Goal: Find specific page/section: Find specific page/section

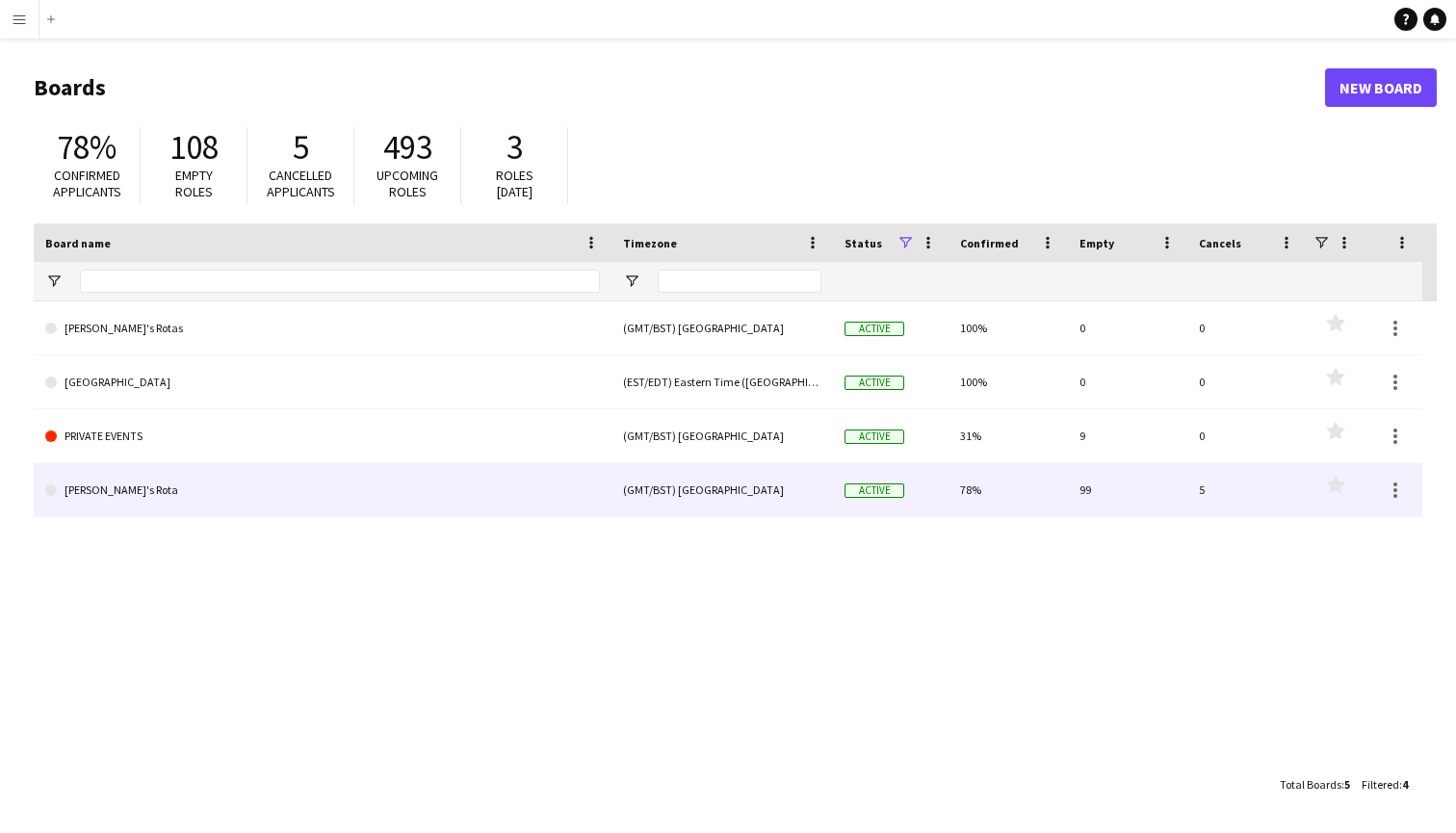
click at [113, 494] on link "[PERSON_NAME]'s Rota" at bounding box center [323, 490] width 554 height 53
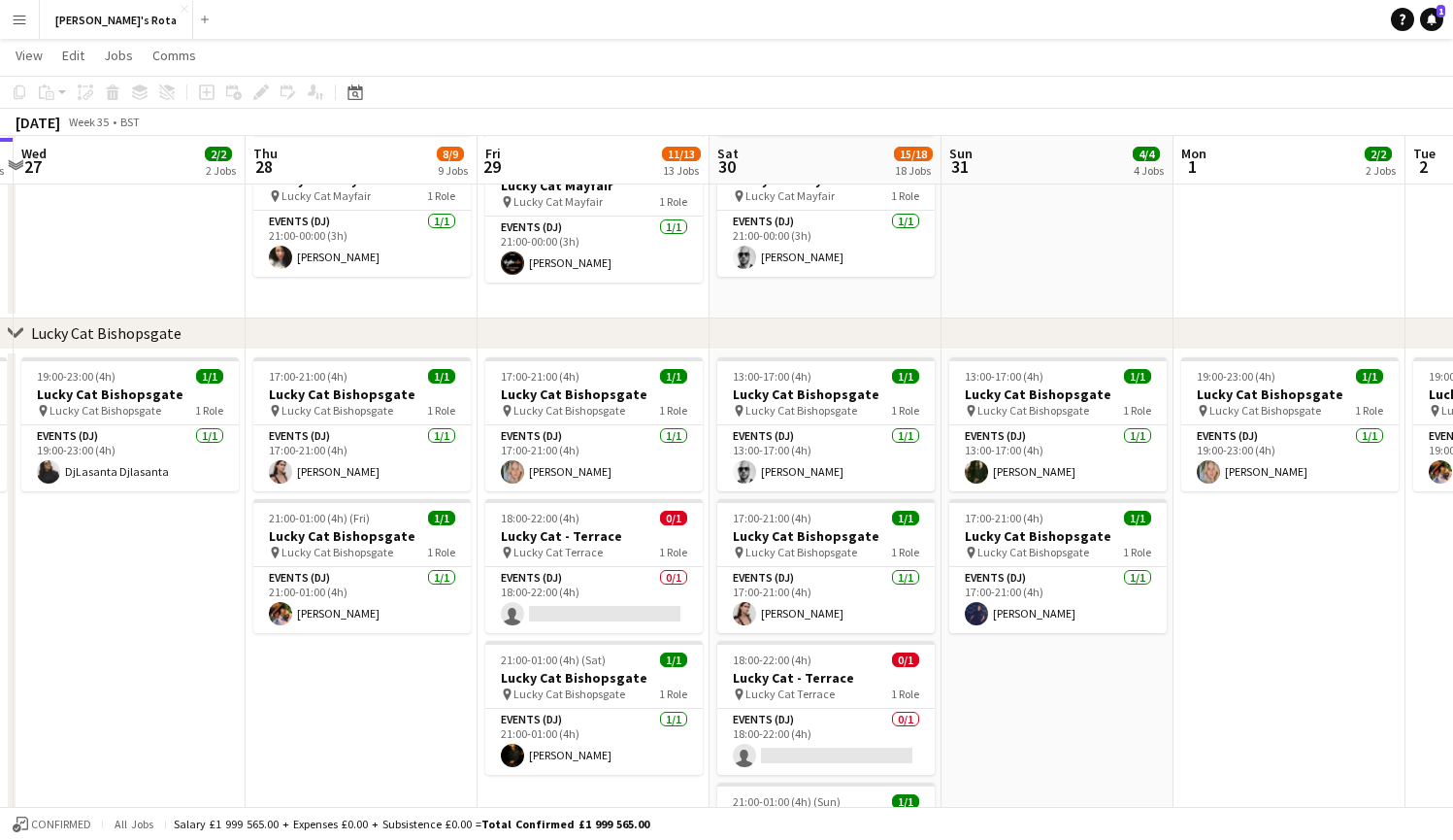
scroll to position [1185, 0]
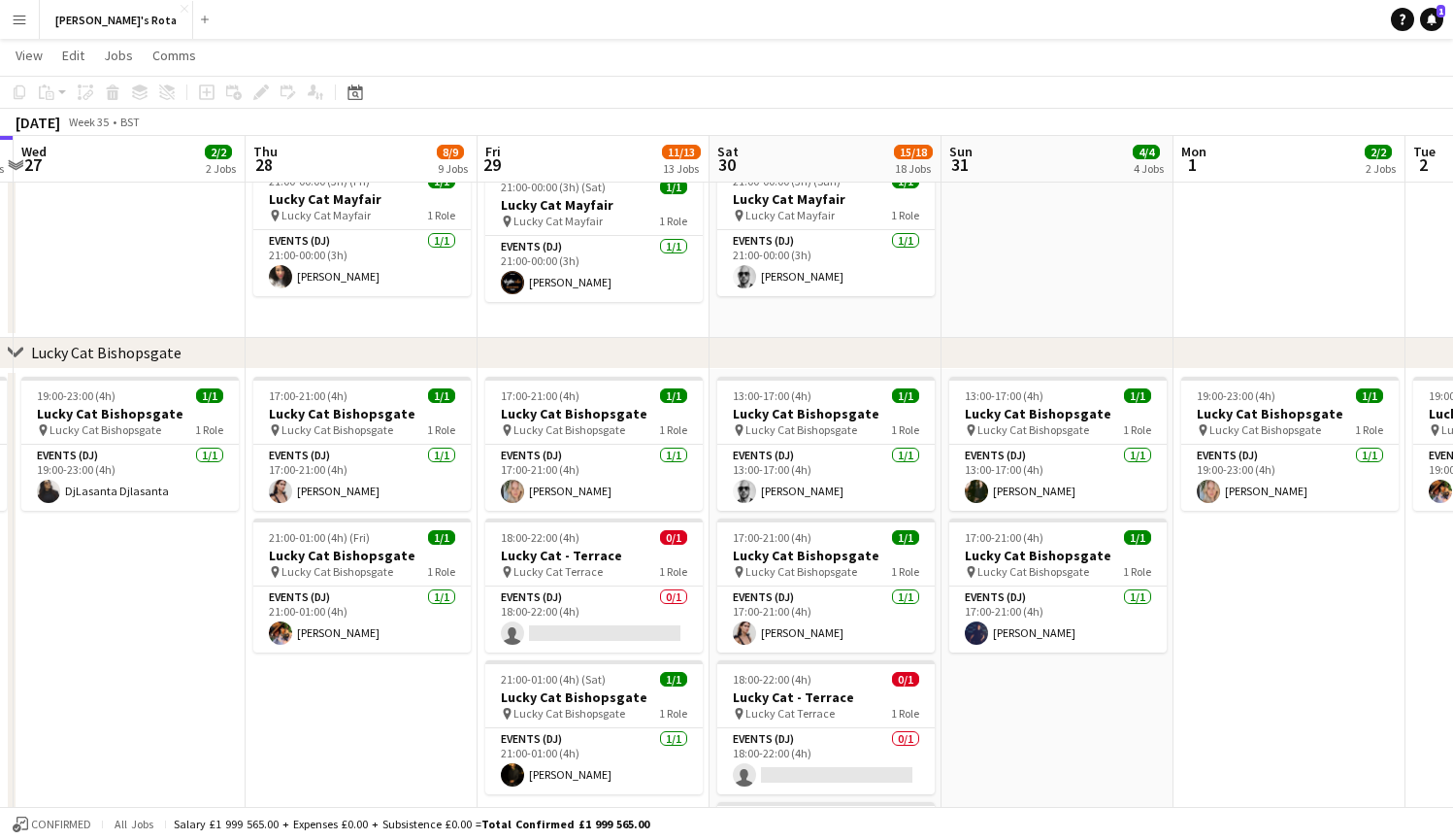
click at [15, 166] on app-icon "Expand/collapse" at bounding box center [16, 164] width 16 height 18
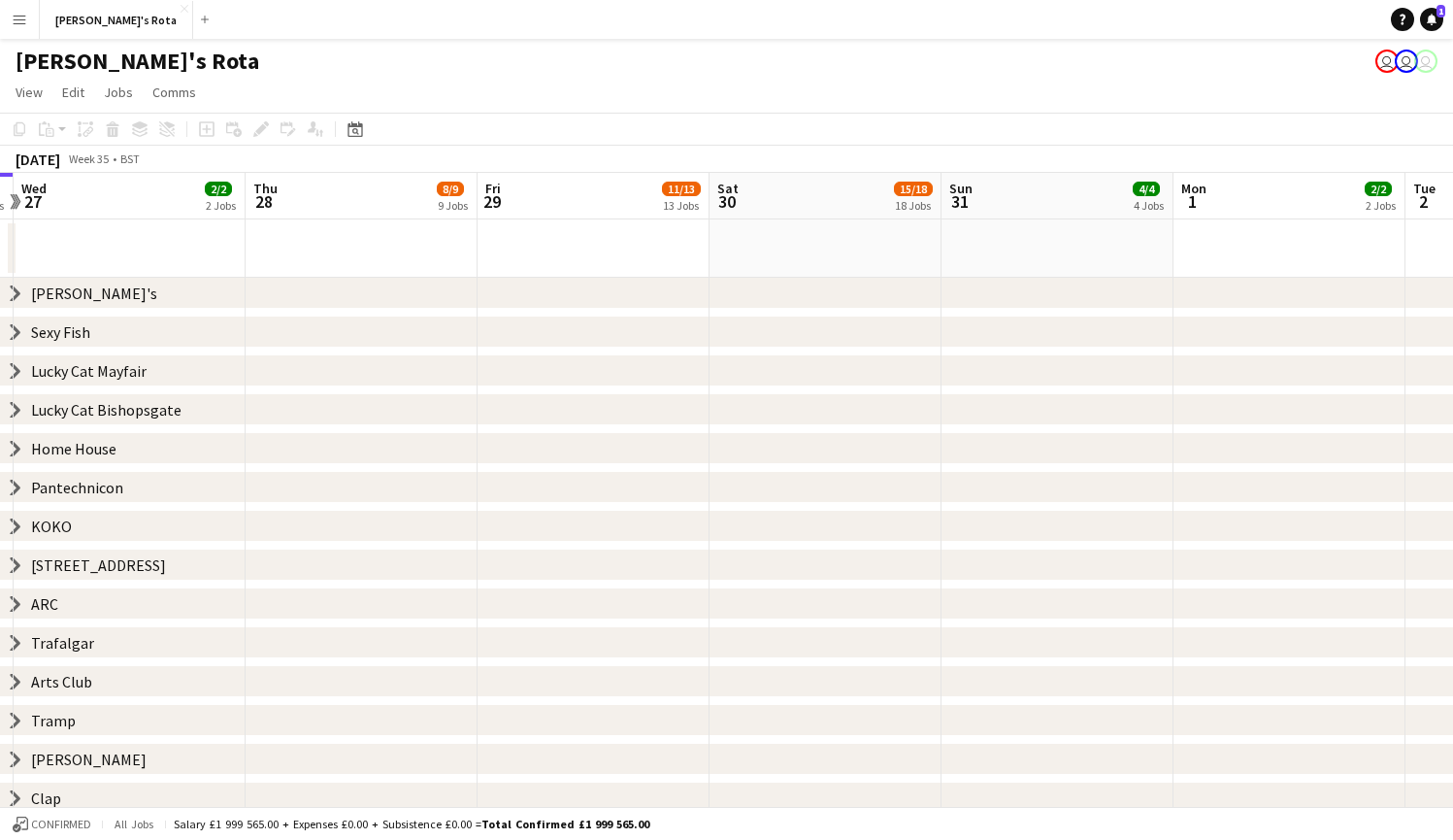
scroll to position [0, 0]
click at [14, 446] on icon "chevron-right" at bounding box center [16, 449] width 16 height 16
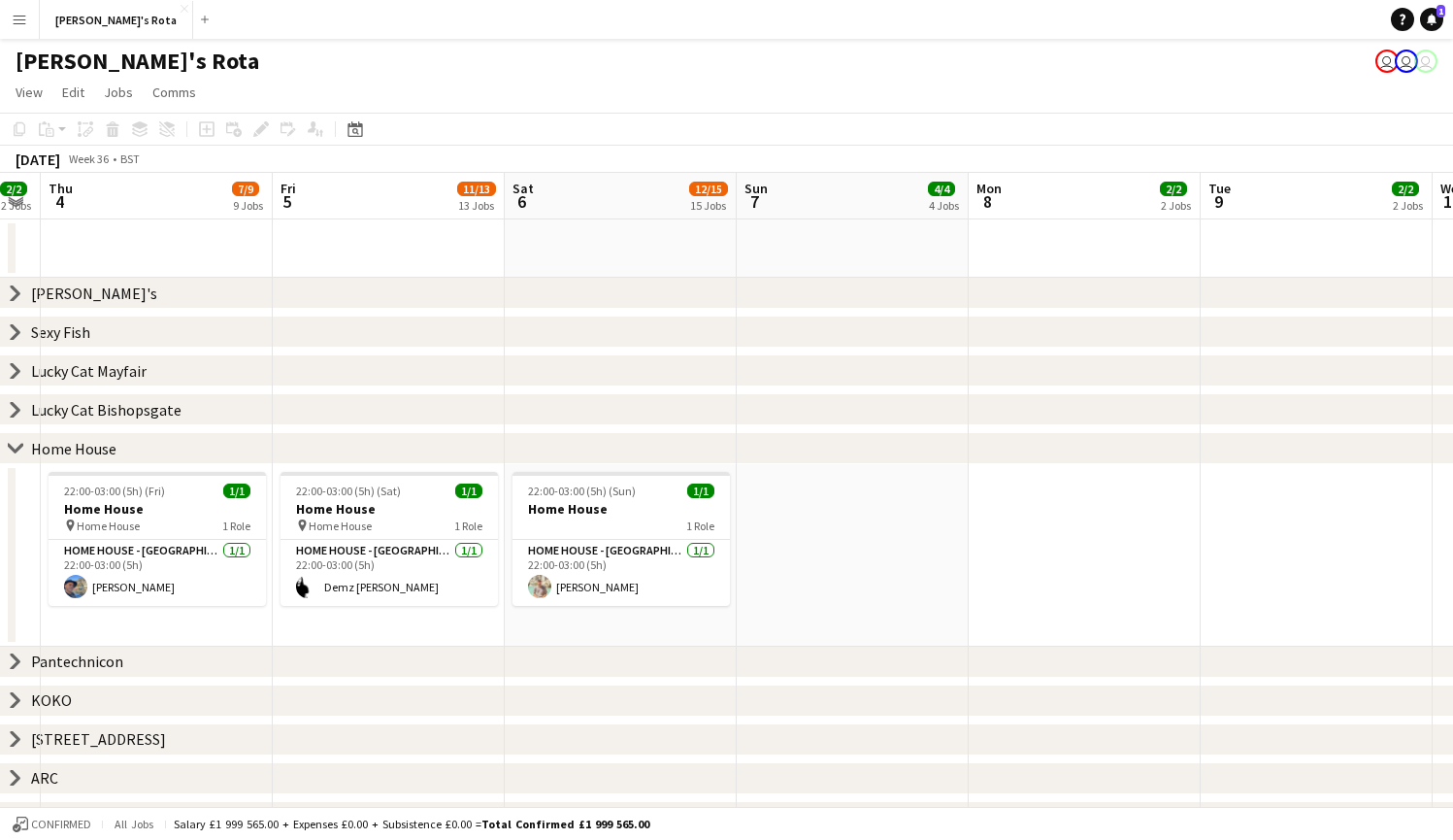
scroll to position [0, 888]
click at [664, 630] on app-date-cell "22:00-03:00 (5h) (Sun) 1/1 Home House 1 Role HOME HOUSE - [GEOGRAPHIC_DATA] [DA…" at bounding box center [620, 555] width 233 height 183
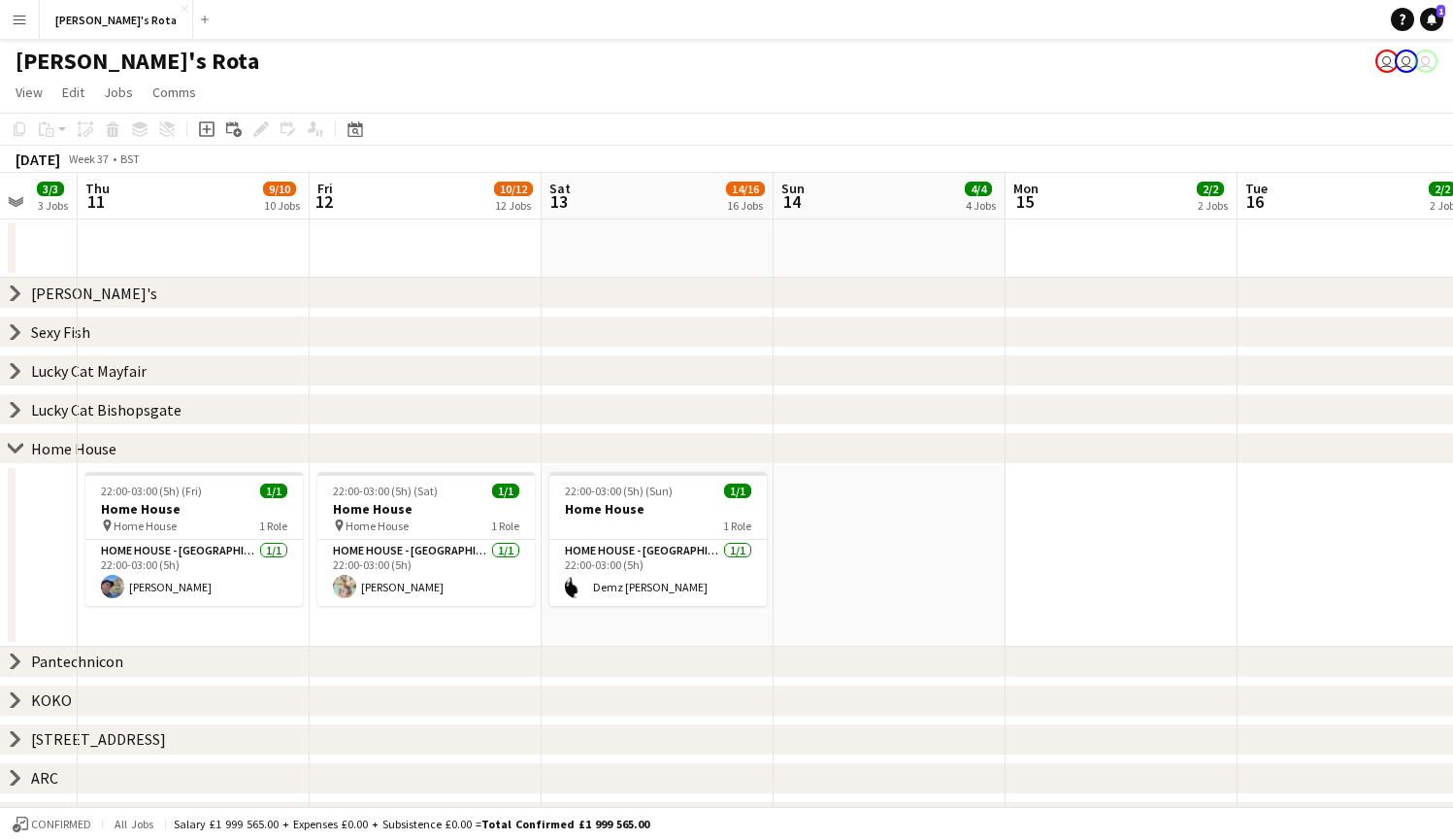
scroll to position [0, 626]
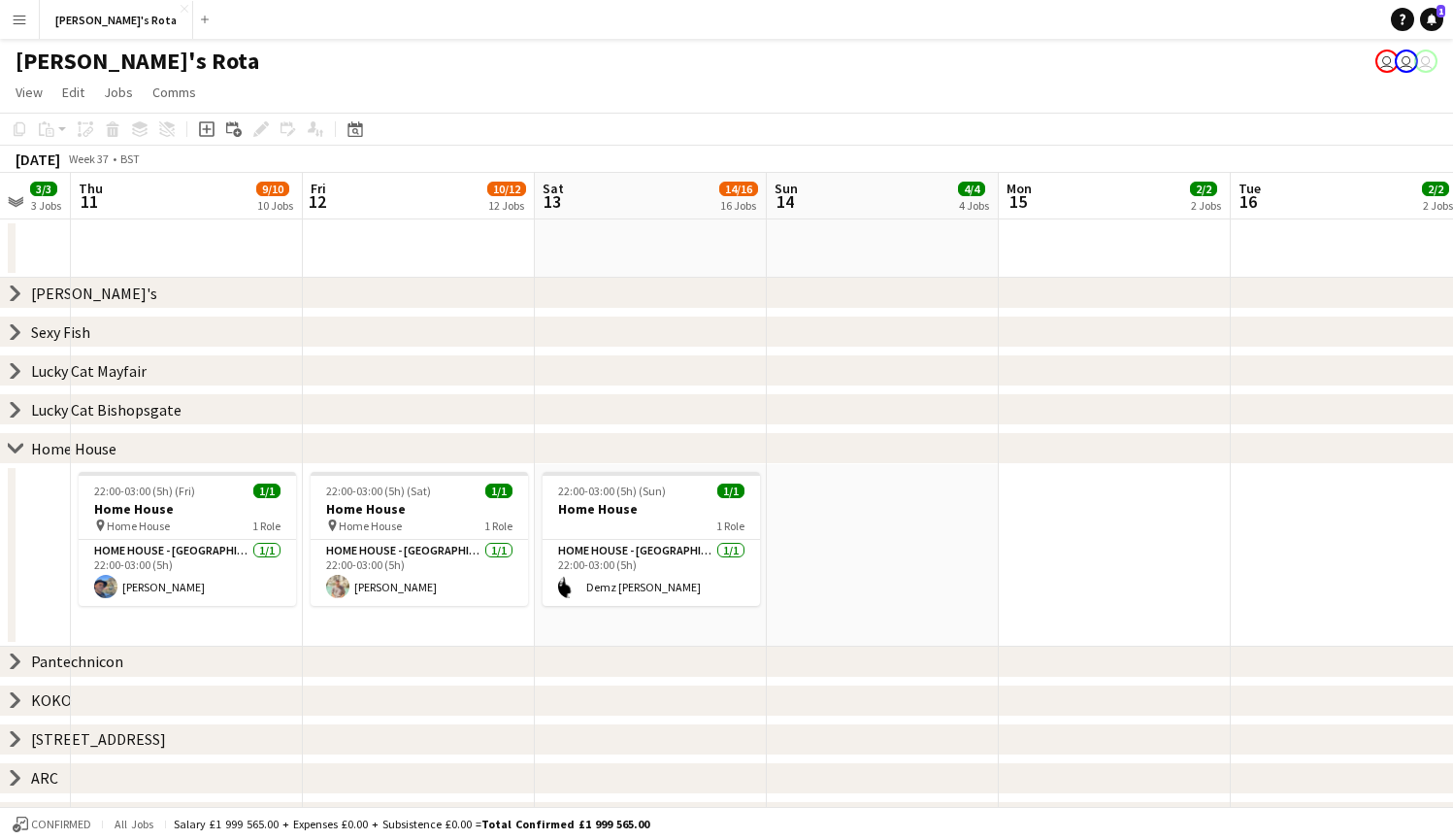
click at [13, 444] on icon "chevron-right" at bounding box center [16, 449] width 16 height 16
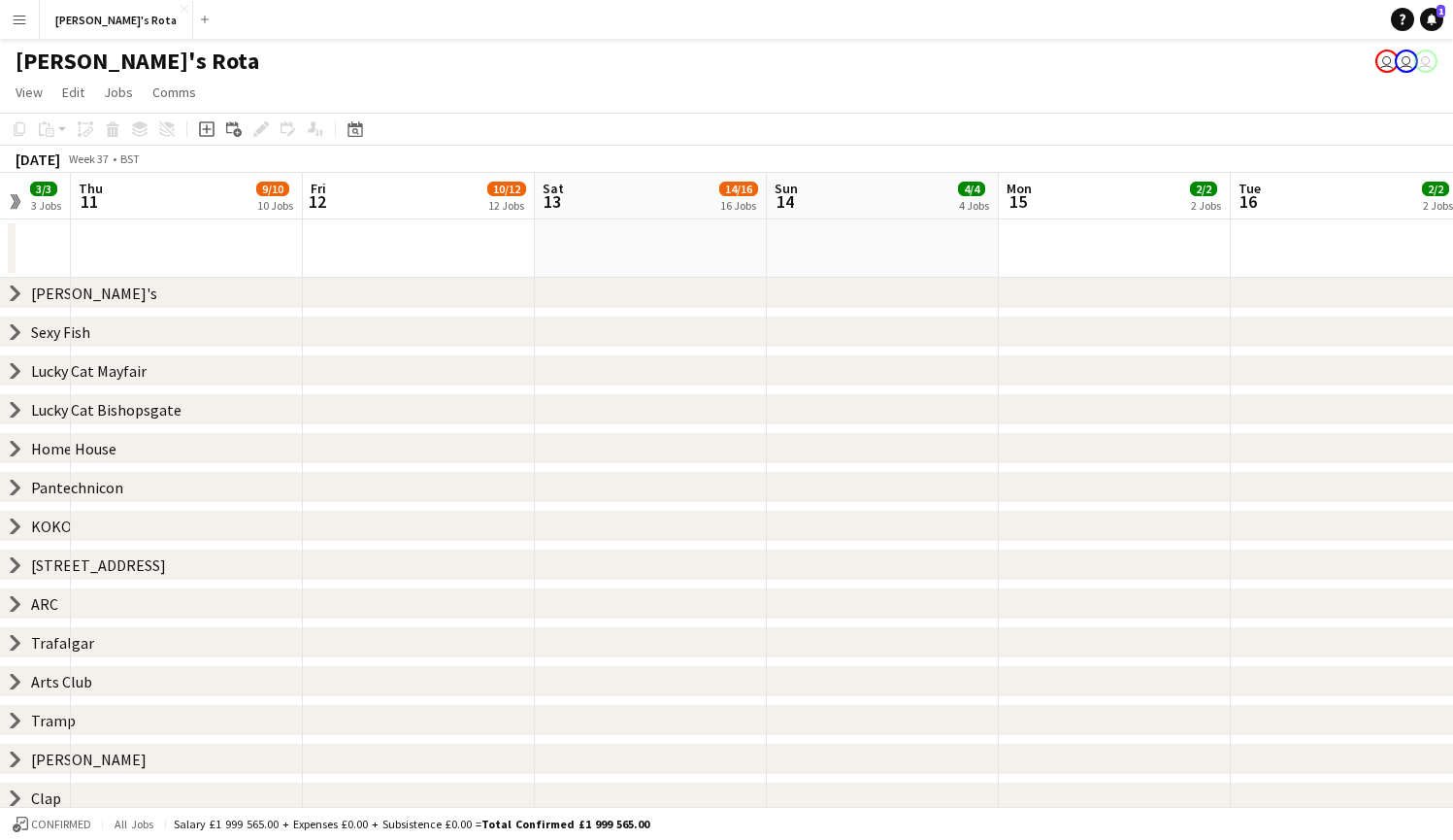
click at [13, 204] on app-icon "Expand/collapse" at bounding box center [14, 203] width 18 height 16
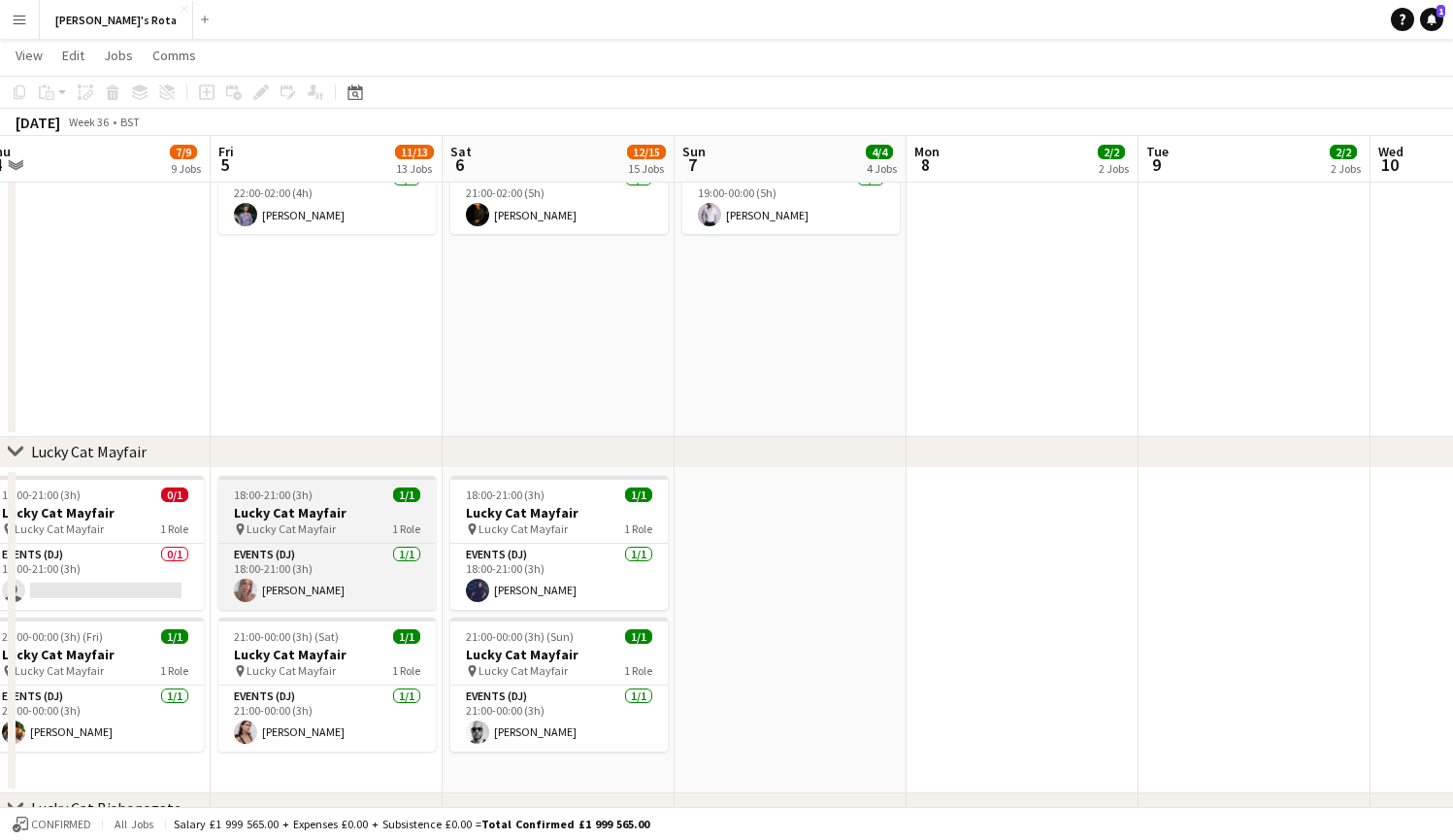
scroll to position [0, 488]
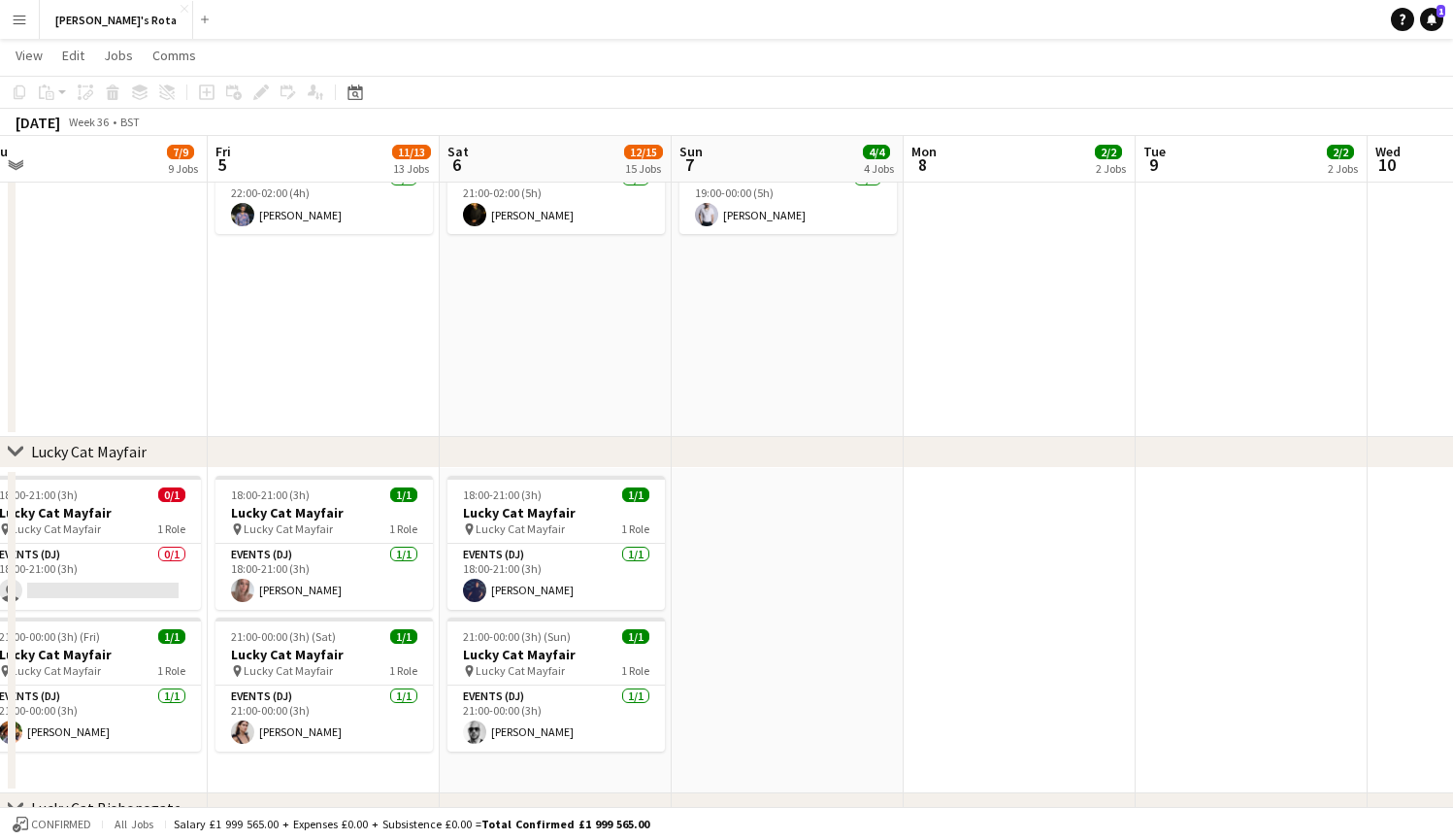
click at [20, 160] on app-icon "Expand/collapse" at bounding box center [16, 164] width 16 height 18
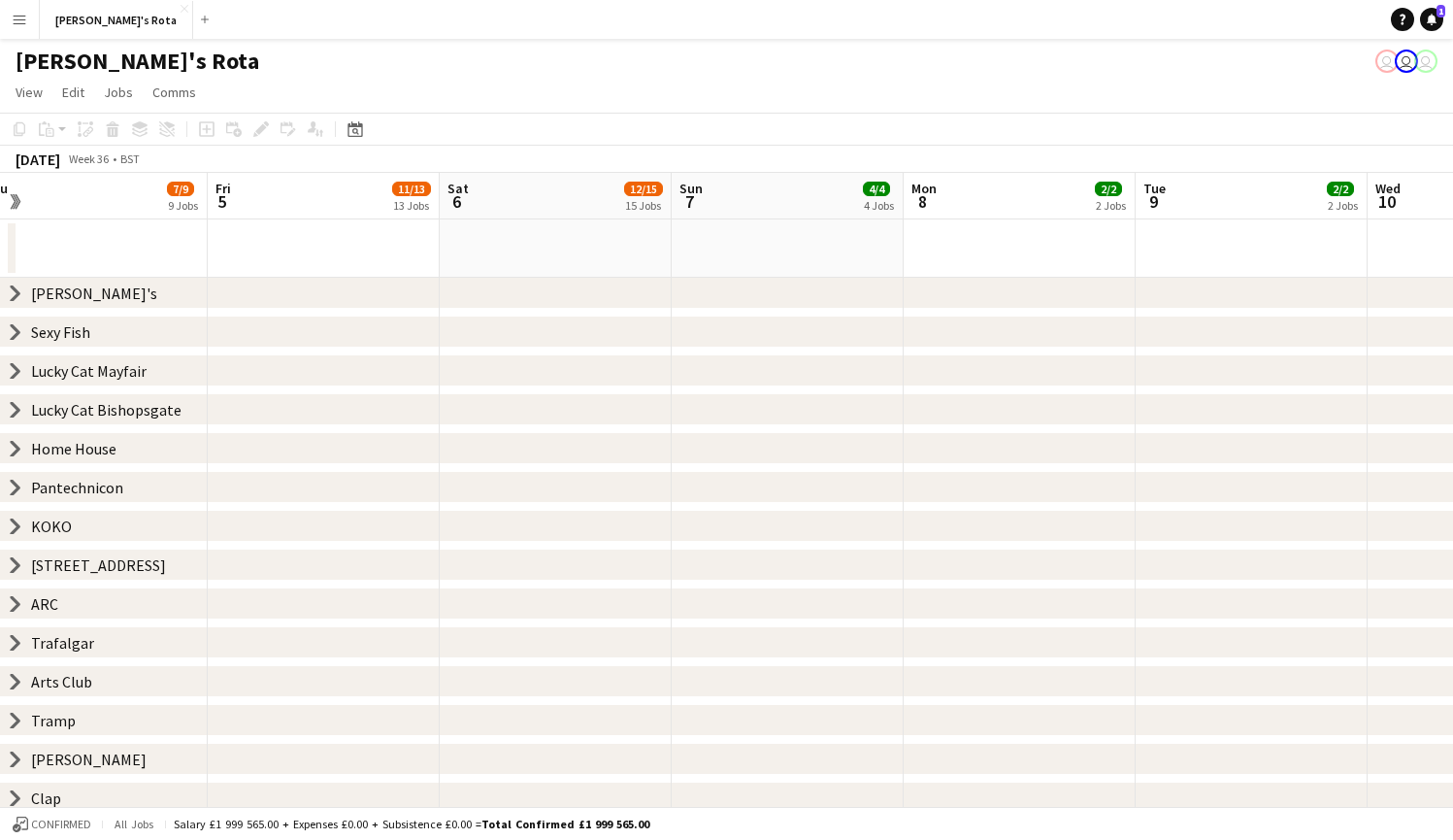
scroll to position [0, 0]
click at [17, 610] on icon "chevron-right" at bounding box center [16, 604] width 16 height 16
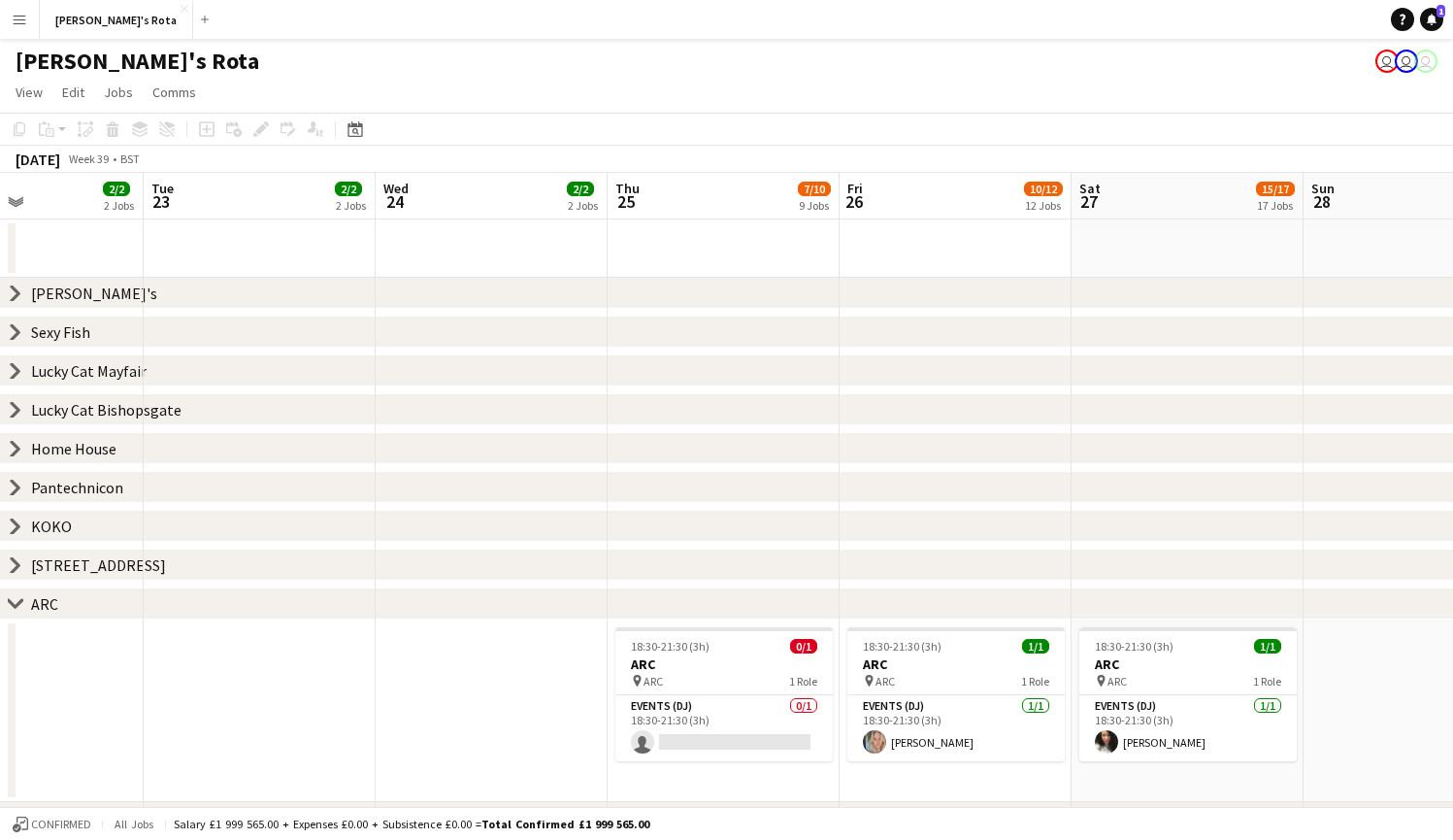
scroll to position [0, 565]
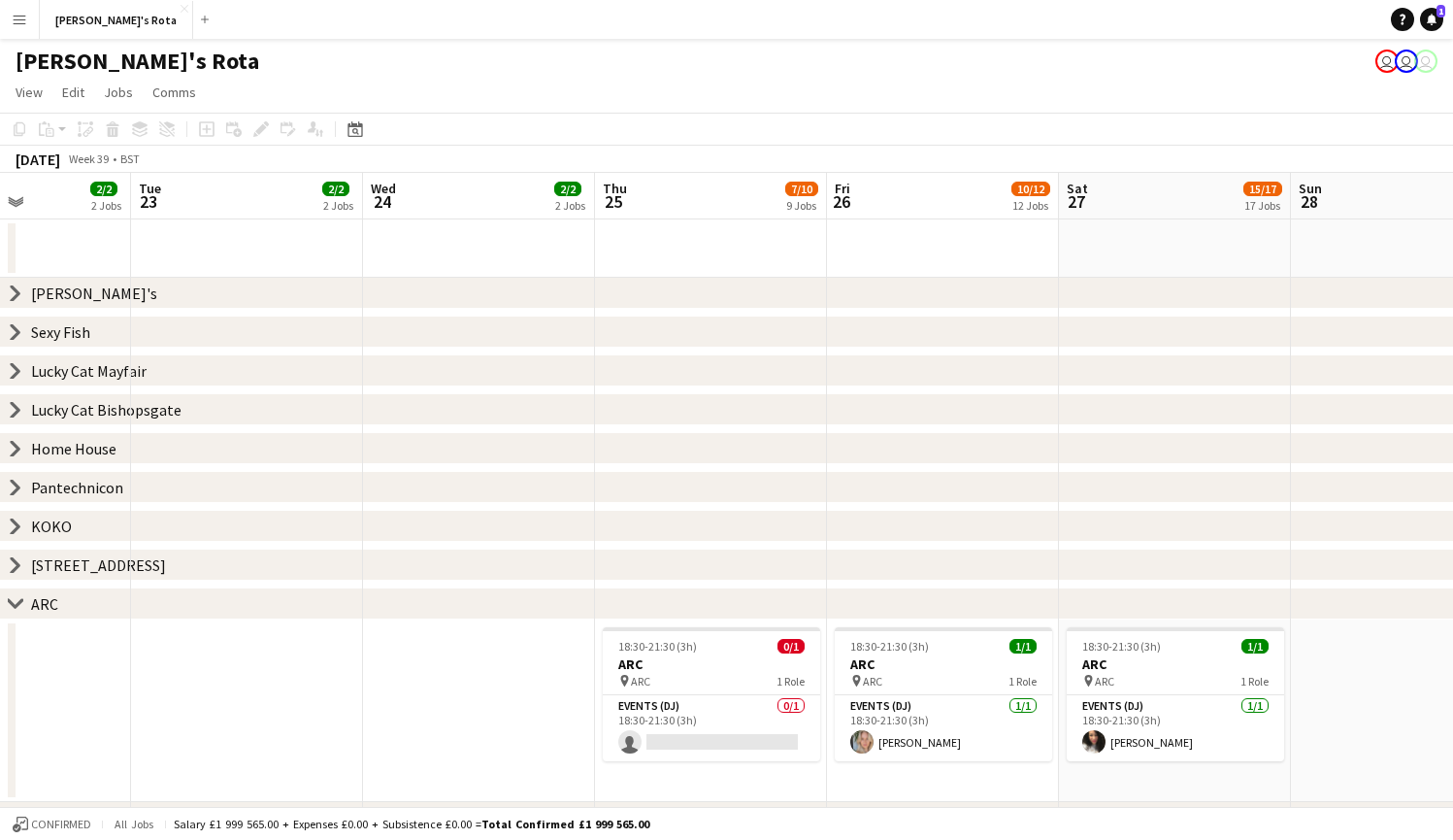
click at [17, 601] on icon "chevron-right" at bounding box center [16, 604] width 16 height 16
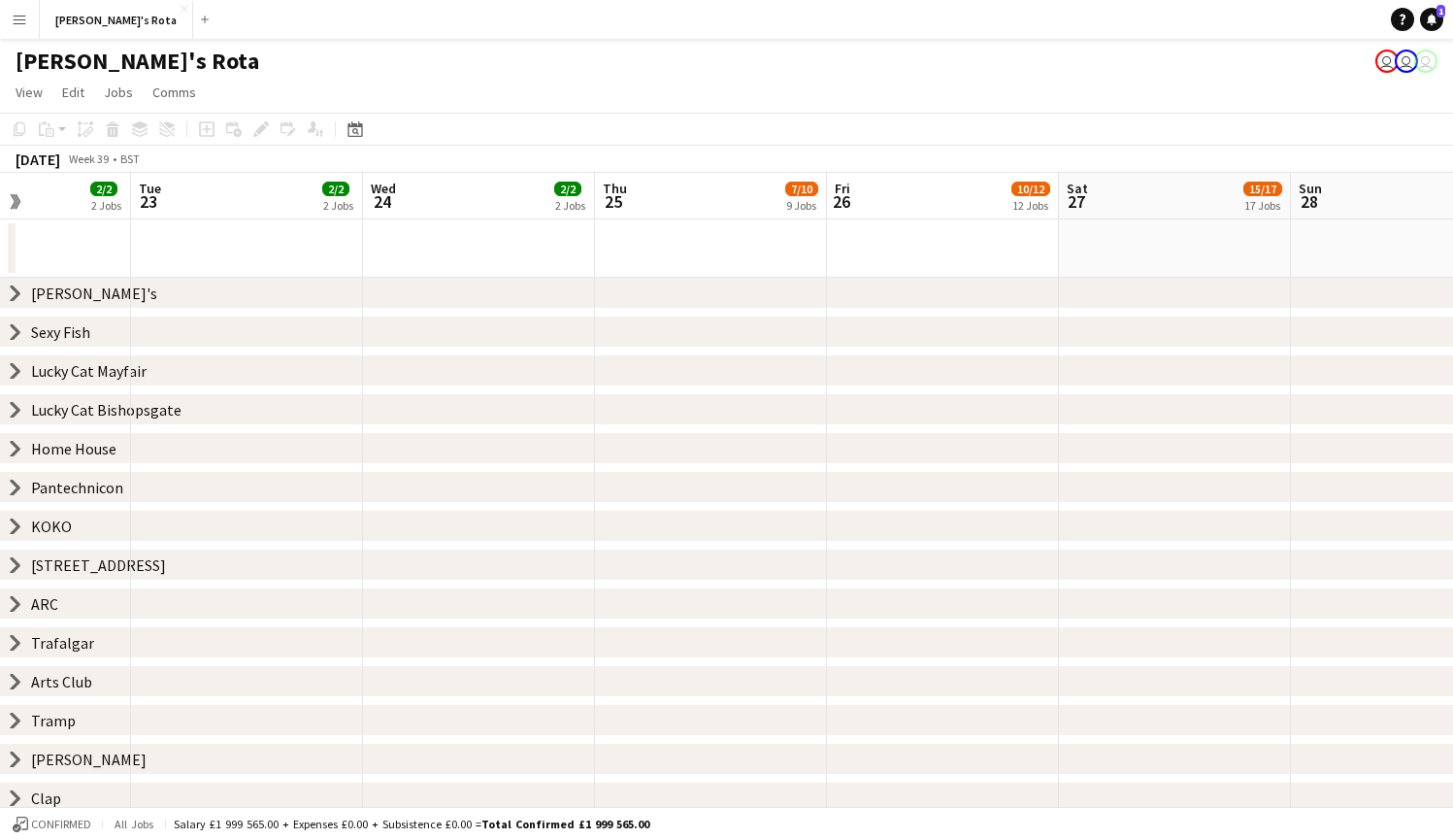
click at [11, 197] on app-icon "Expand/collapse" at bounding box center [14, 203] width 18 height 16
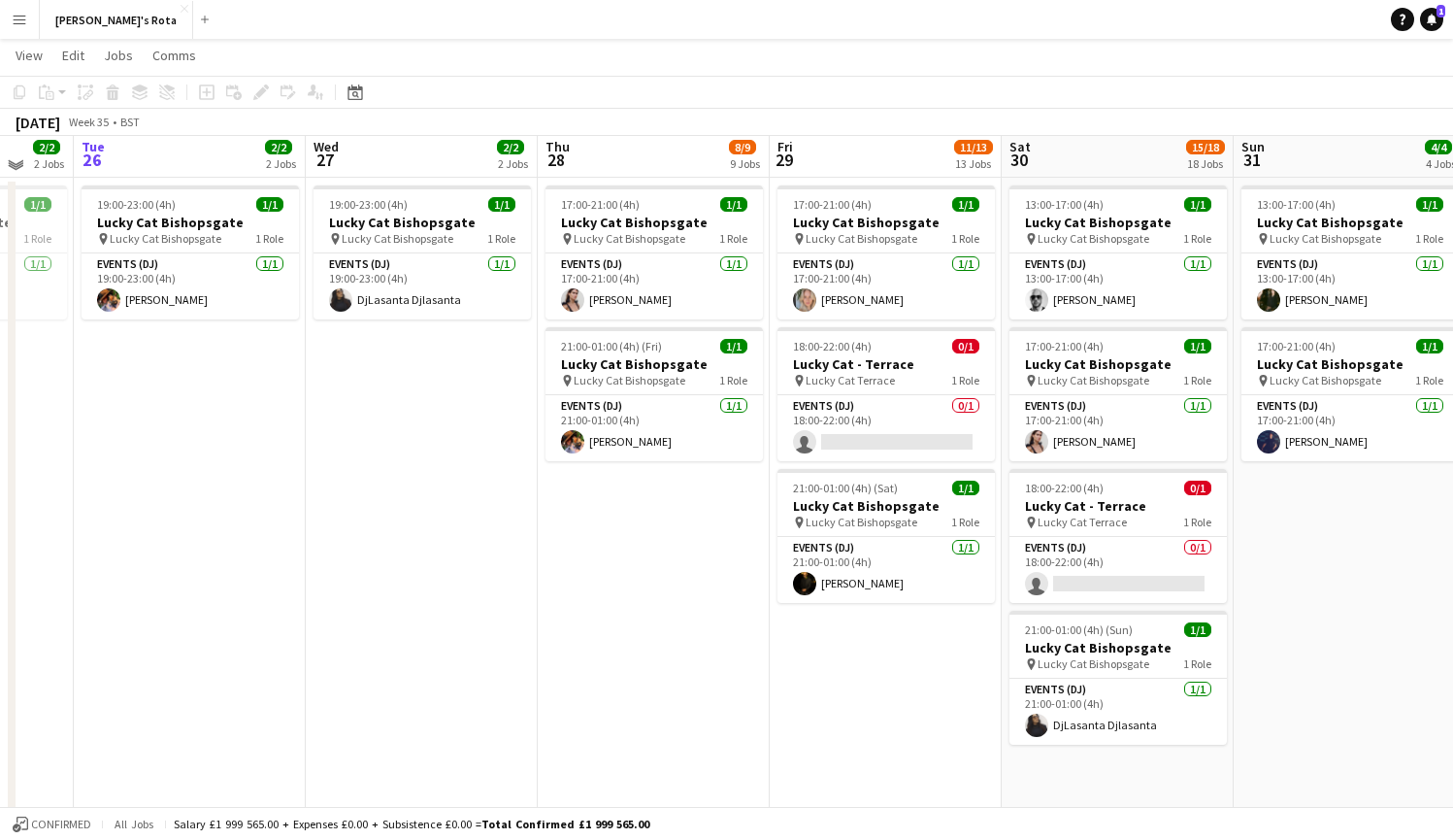
scroll to position [1390, 0]
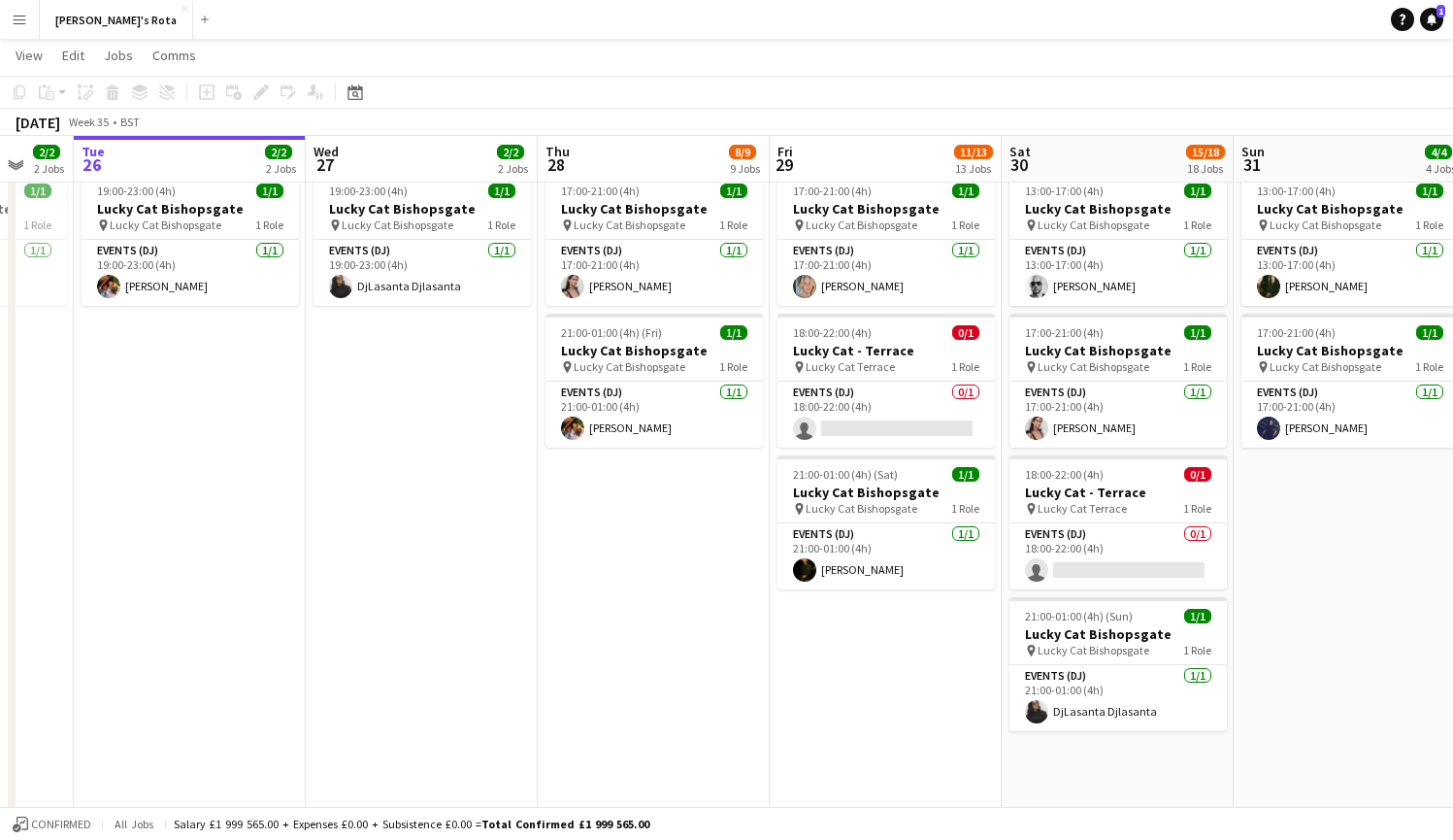
click at [18, 166] on app-icon "Expand/collapse" at bounding box center [16, 164] width 16 height 18
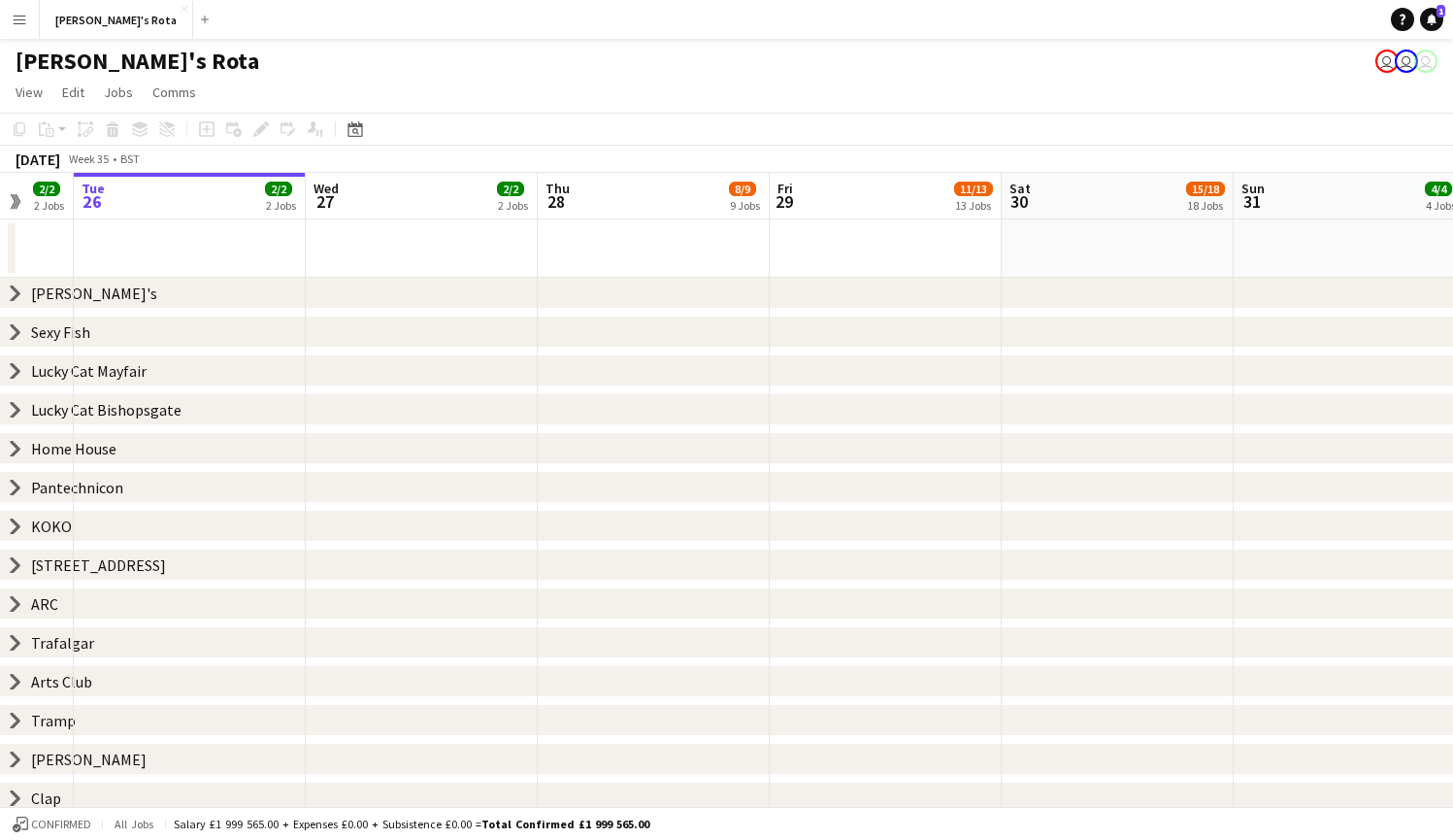
scroll to position [0, 0]
click at [13, 197] on app-icon "Expand/collapse" at bounding box center [14, 203] width 18 height 16
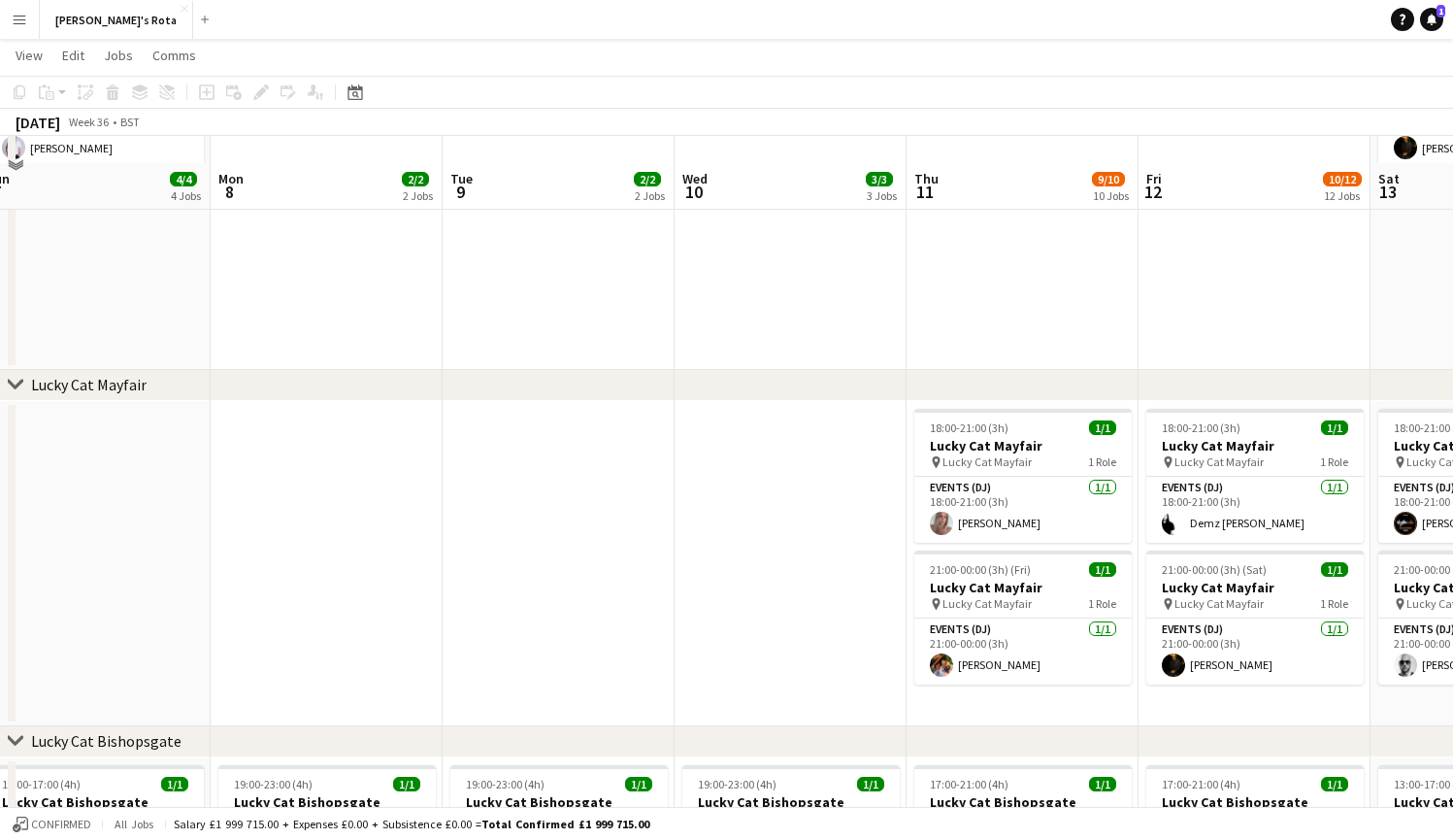
scroll to position [765, 0]
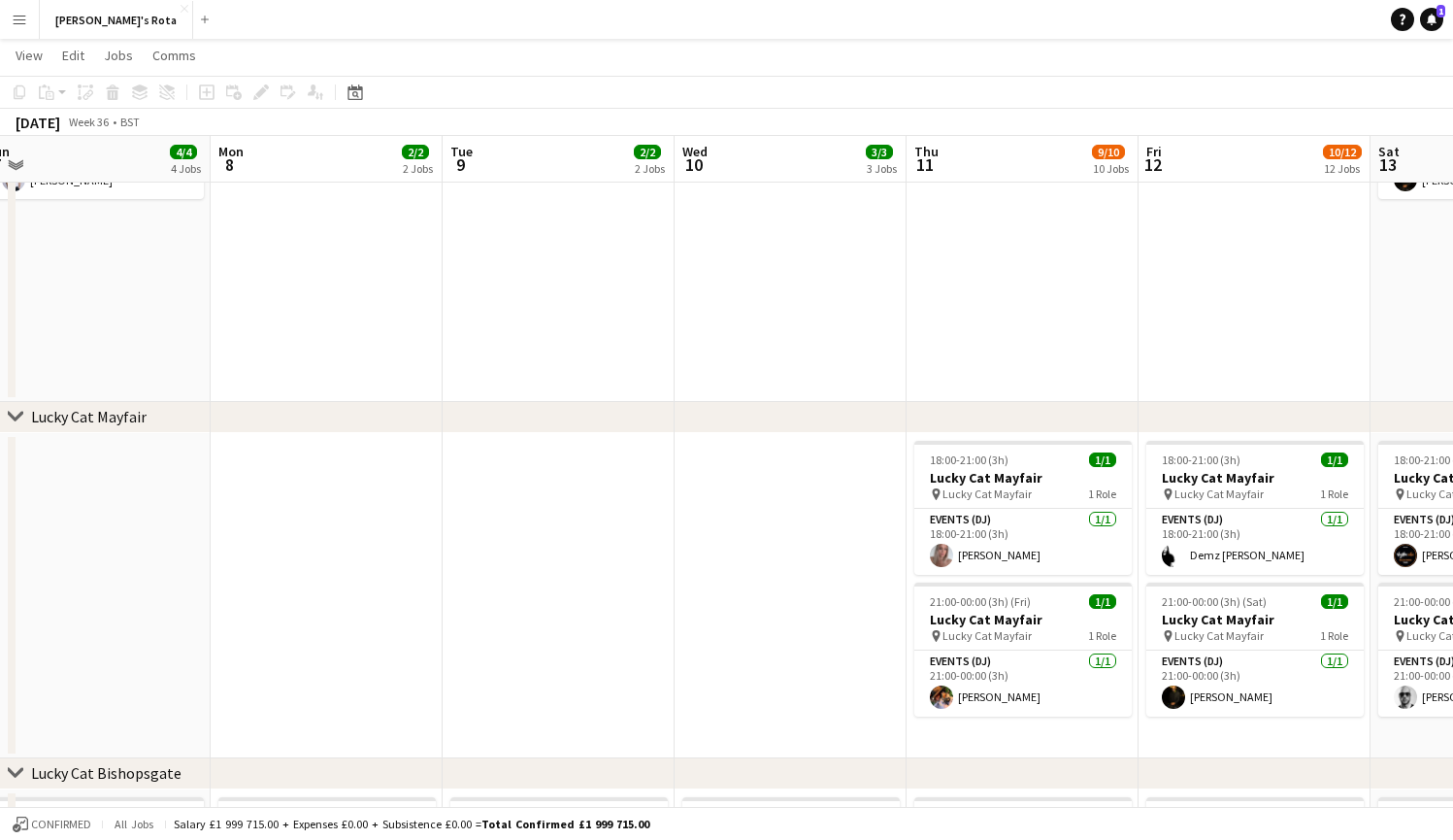
click at [22, 21] on app-icon "Menu" at bounding box center [20, 20] width 16 height 16
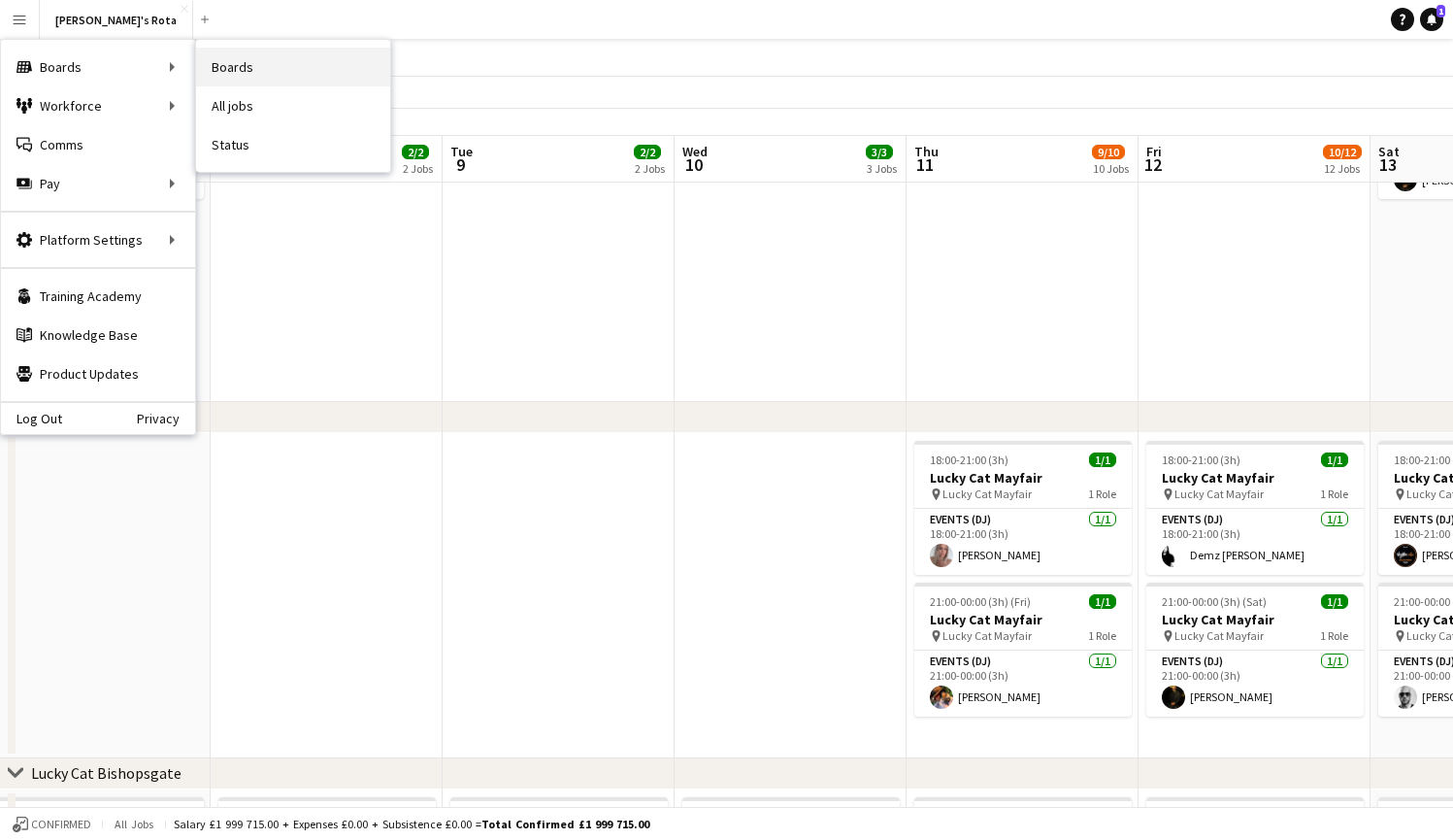
click at [238, 69] on link "Boards" at bounding box center [293, 67] width 195 height 39
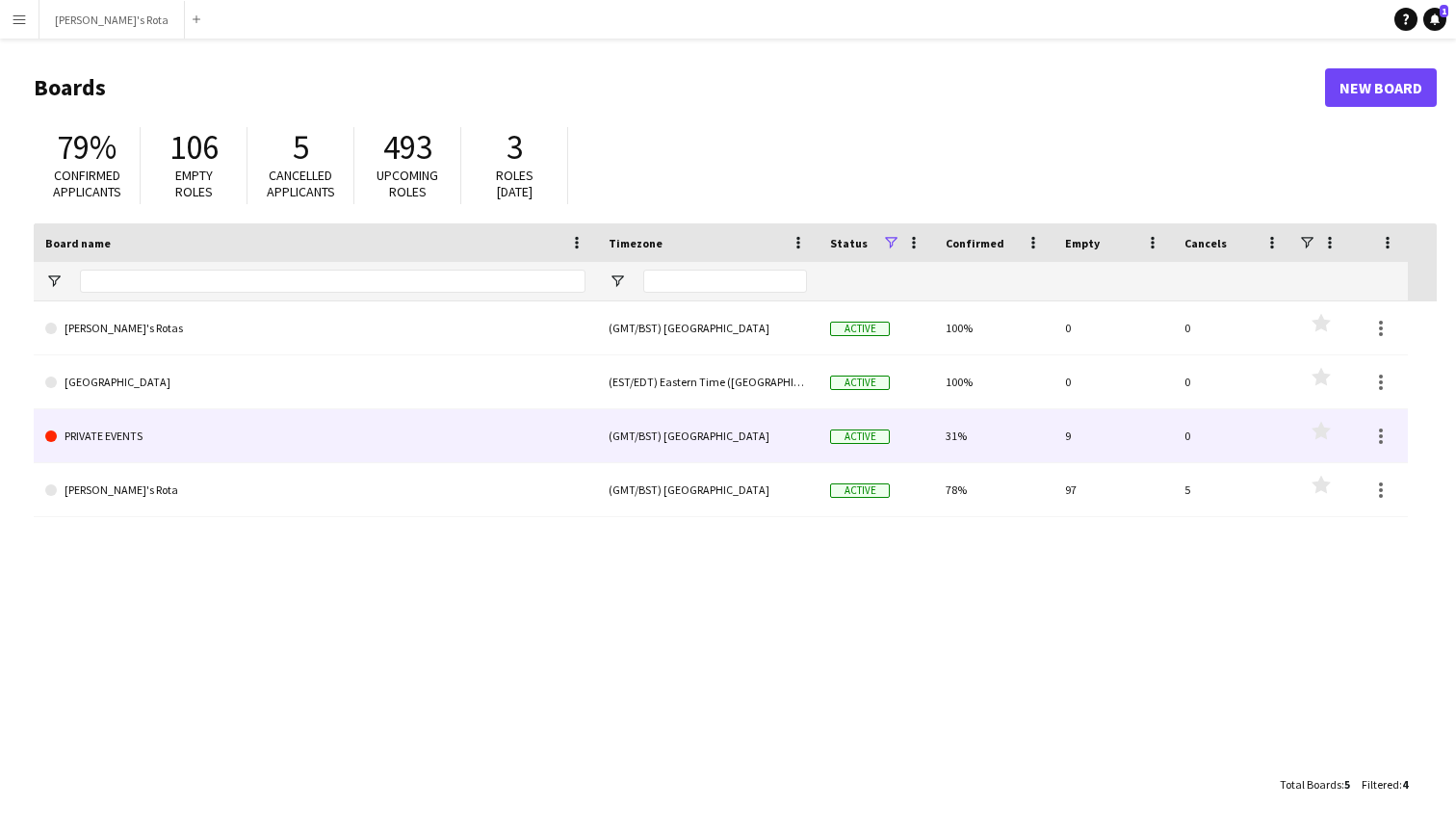
click at [99, 417] on link "PRIVATE EVENTS" at bounding box center [316, 435] width 540 height 53
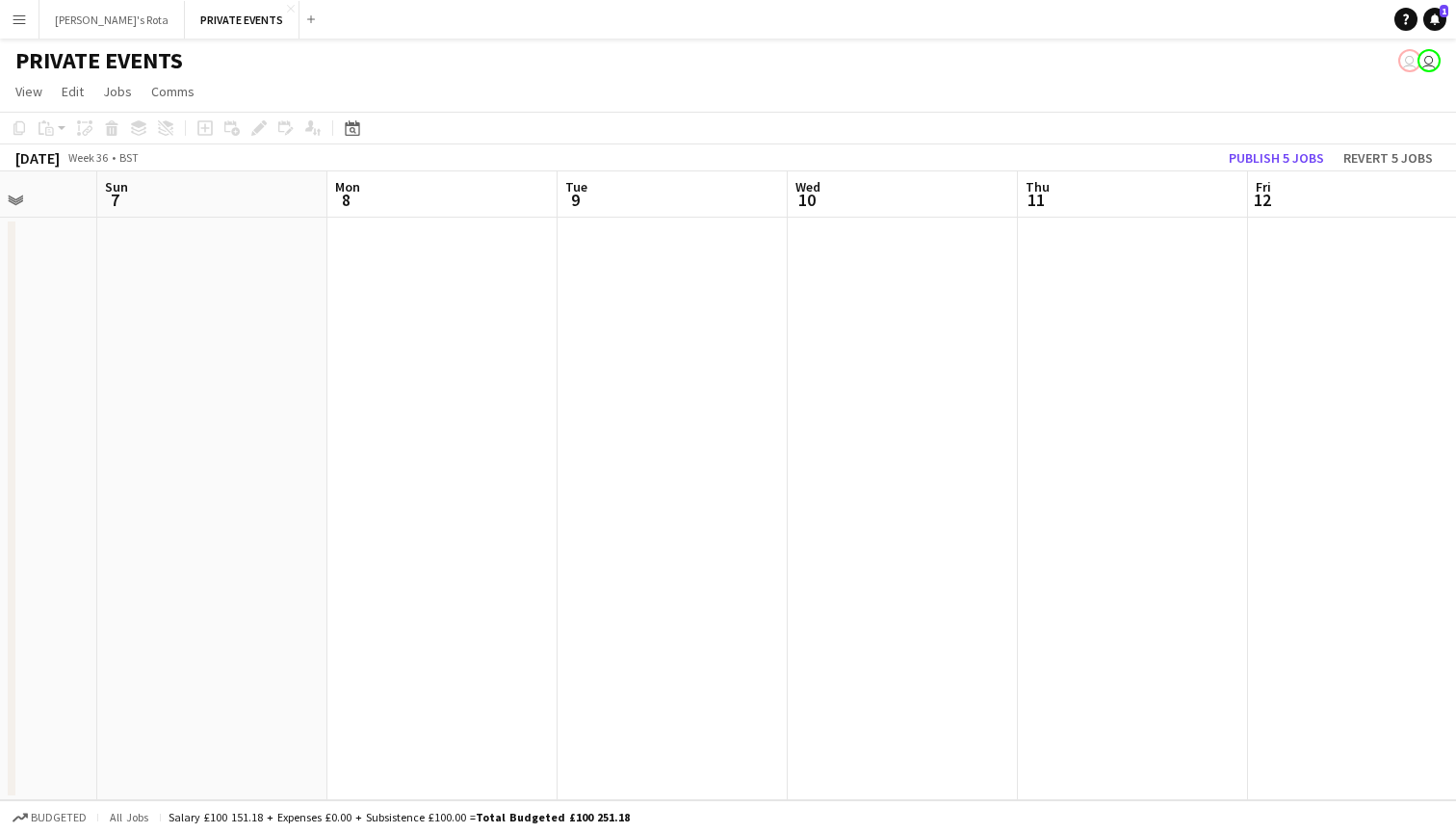
scroll to position [0, 596]
